Goal: Task Accomplishment & Management: Manage account settings

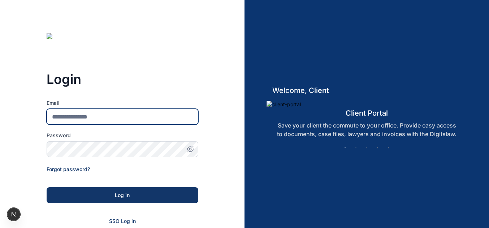
click at [142, 121] on input "Email" at bounding box center [123, 117] width 152 height 16
type input "**********"
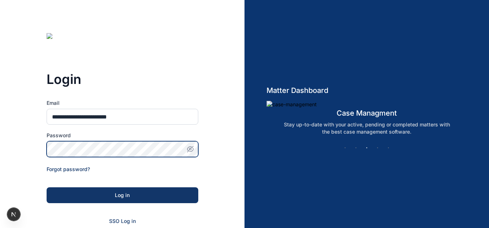
click at [47, 188] on button "Log in" at bounding box center [123, 196] width 152 height 16
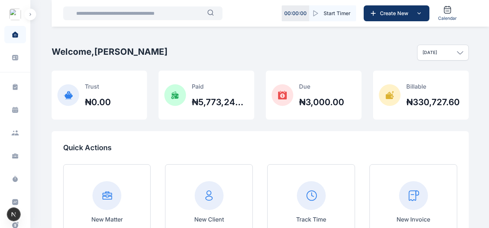
click at [31, 13] on button "button" at bounding box center [31, 15] width 12 height 12
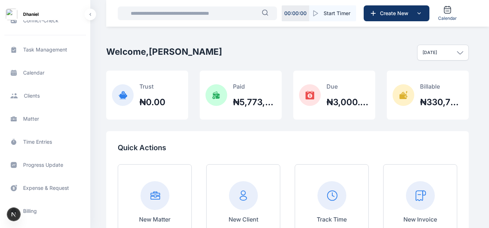
scroll to position [38, 0]
click at [34, 209] on span "Billing billing billing" at bounding box center [45, 210] width 82 height 17
